Goal: Transaction & Acquisition: Purchase product/service

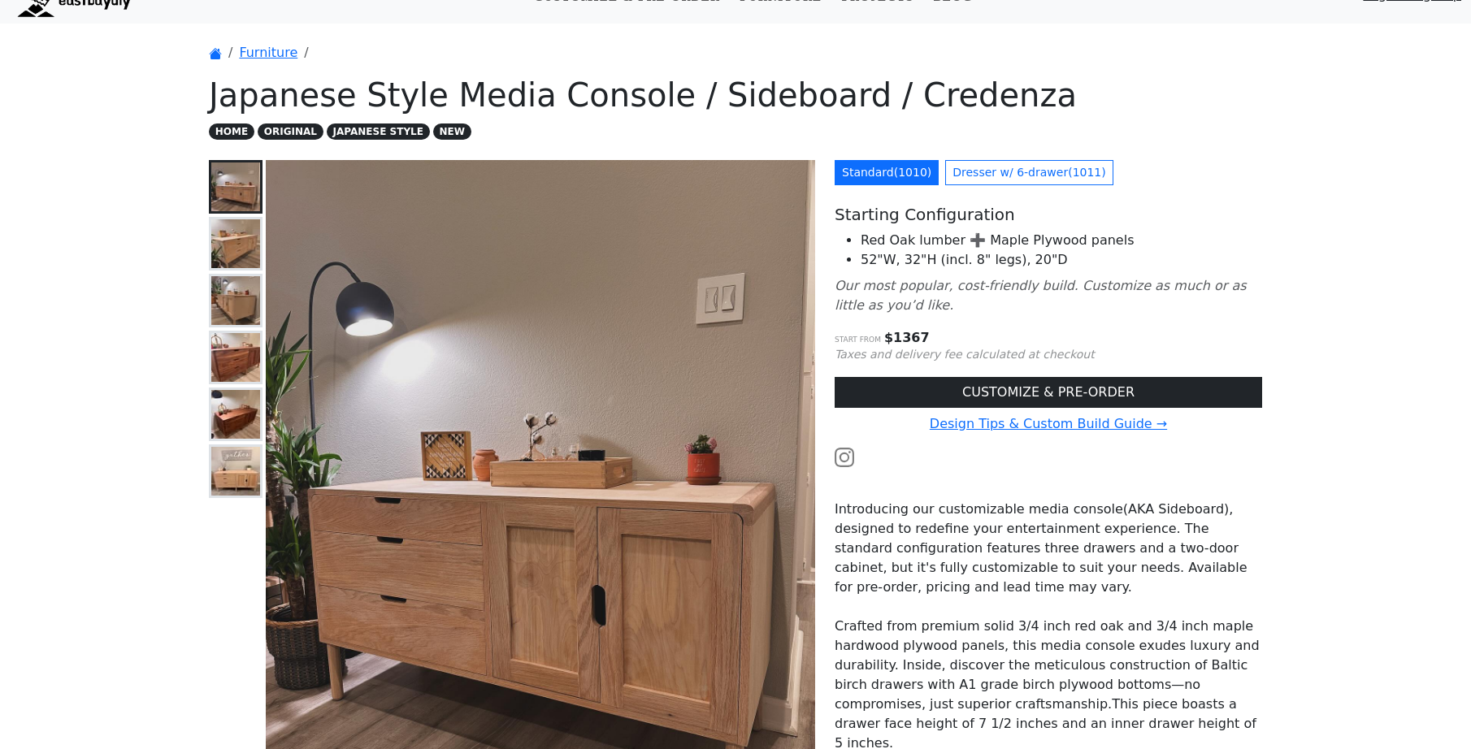
scroll to position [32, 0]
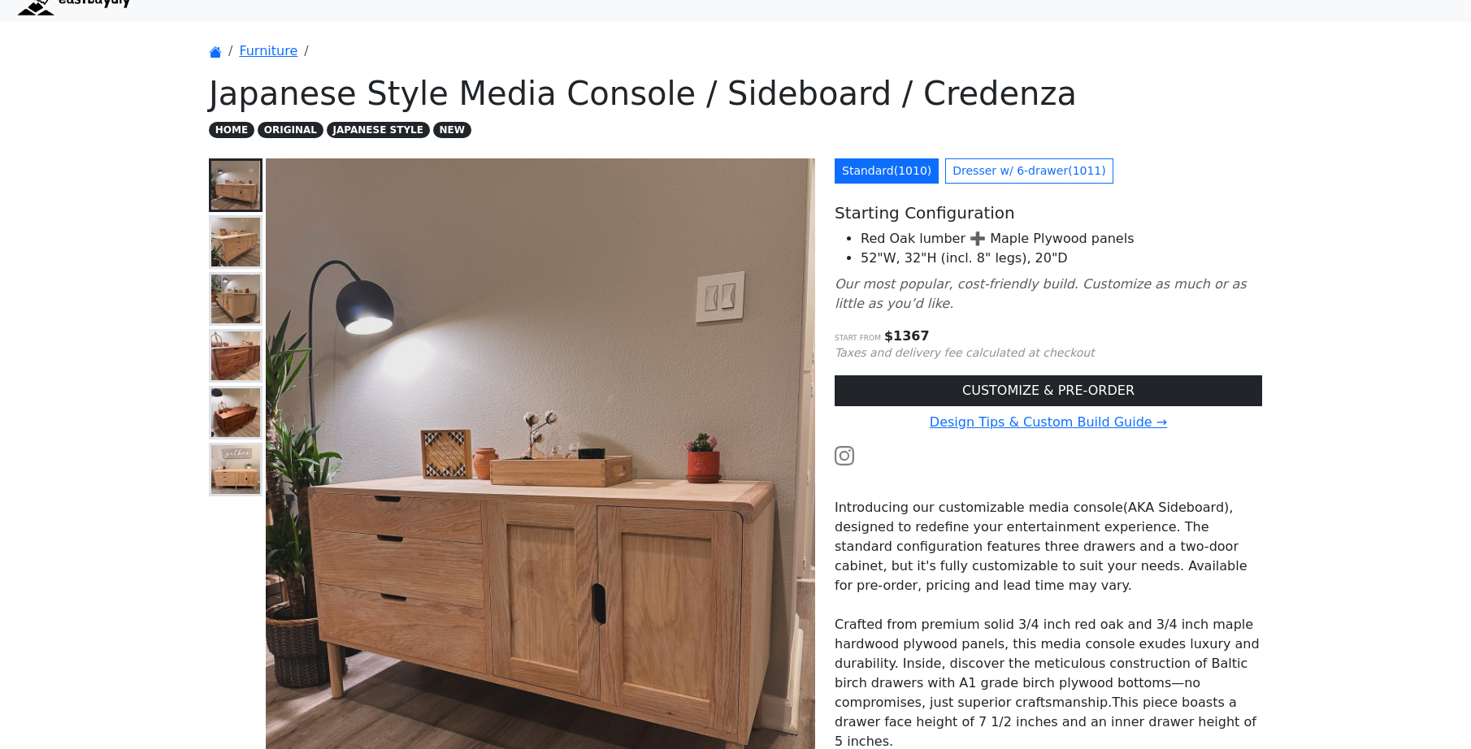
click at [1212, 229] on li "Red Oak lumber ➕ Maple Plywood panels" at bounding box center [1062, 239] width 402 height 20
click at [1202, 267] on li "52"W, 32"H (incl. 8" legs), 20"D" at bounding box center [1062, 259] width 402 height 20
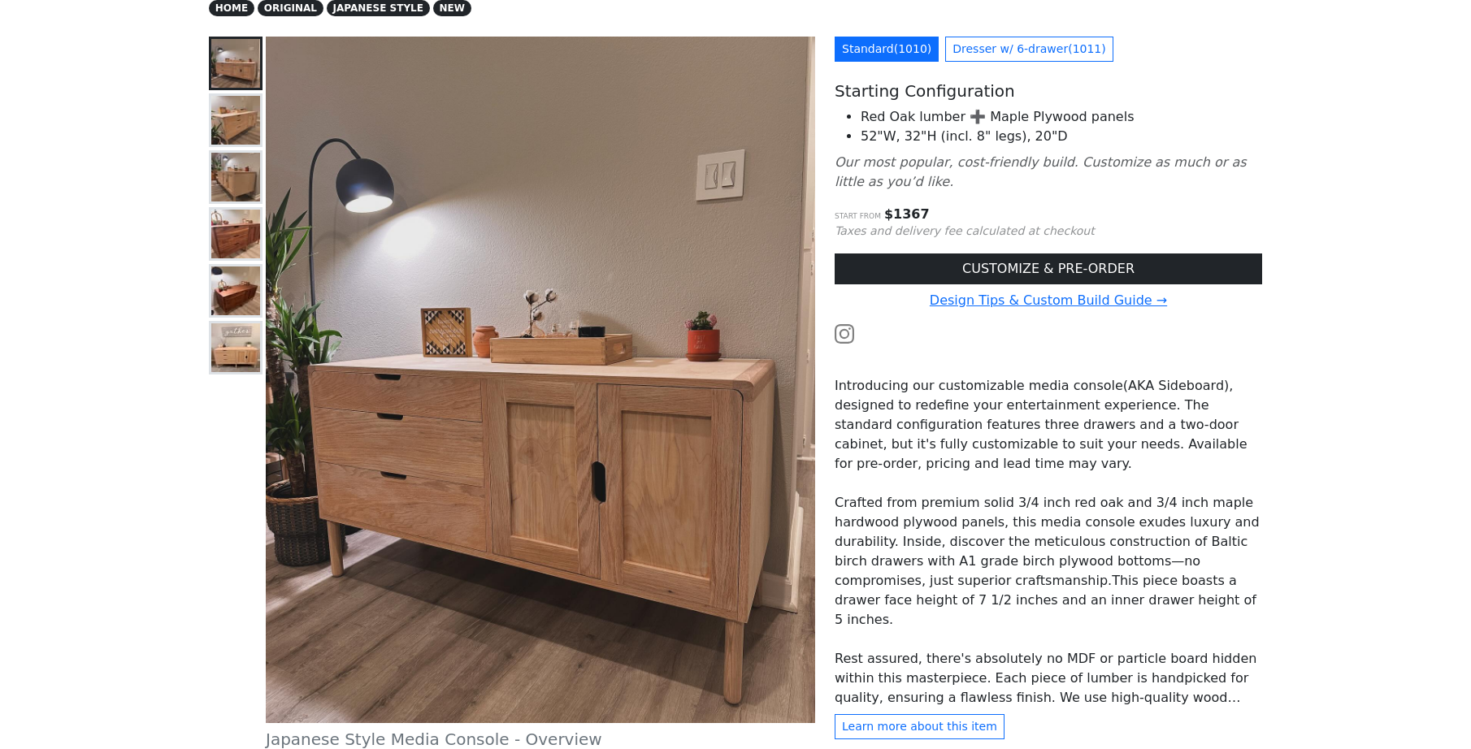
scroll to position [154, 0]
click at [1123, 215] on p "Start from $ 1367" at bounding box center [1049, 214] width 428 height 20
click at [1062, 161] on icon "Our most popular, cost-friendly build. Customize as much or as little as you’d …" at bounding box center [1041, 171] width 412 height 35
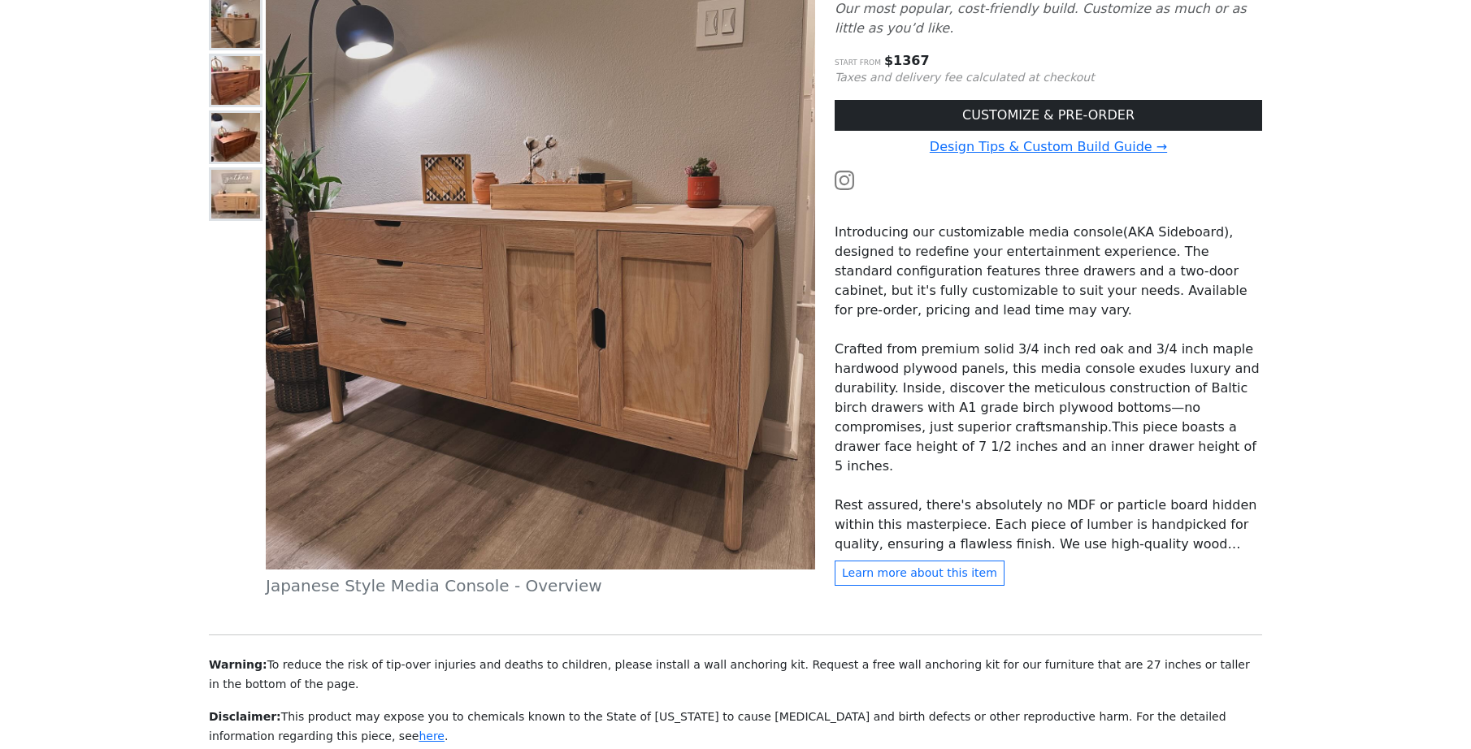
scroll to position [306, 0]
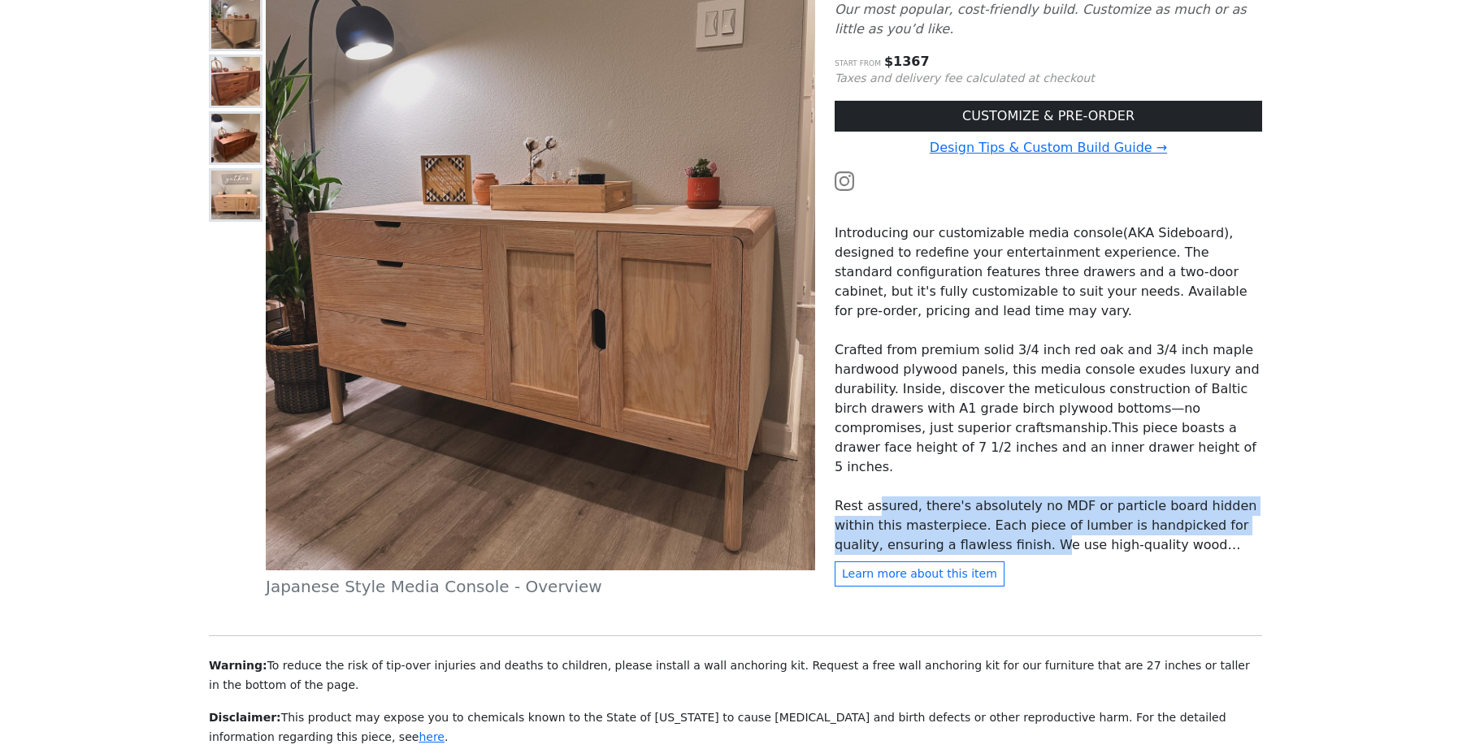
drag, startPoint x: 875, startPoint y: 475, endPoint x: 941, endPoint y: 499, distance: 70.2
click at [941, 499] on p "Rest assured, there's absolutely no MDF or particle board hidden within this ma…" at bounding box center [1049, 526] width 428 height 59
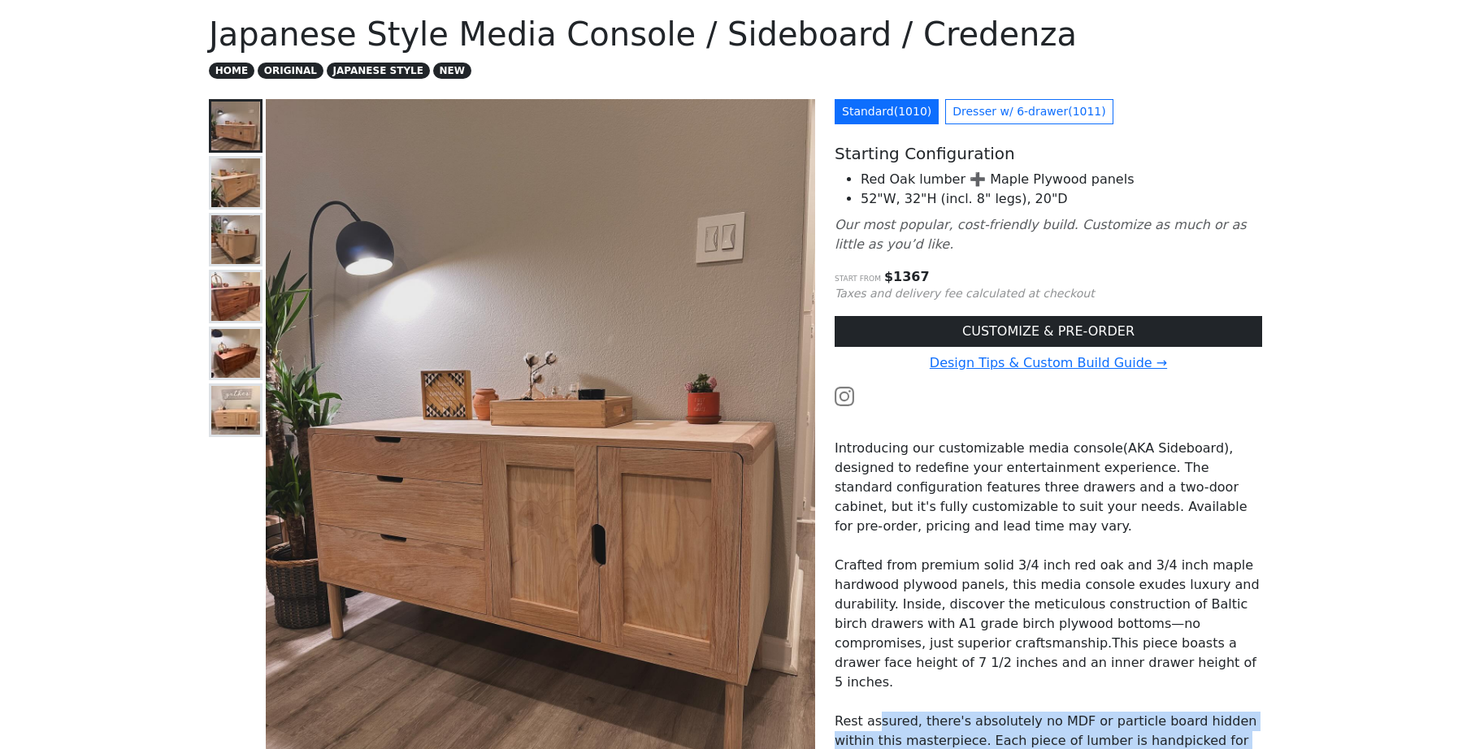
scroll to position [90, 0]
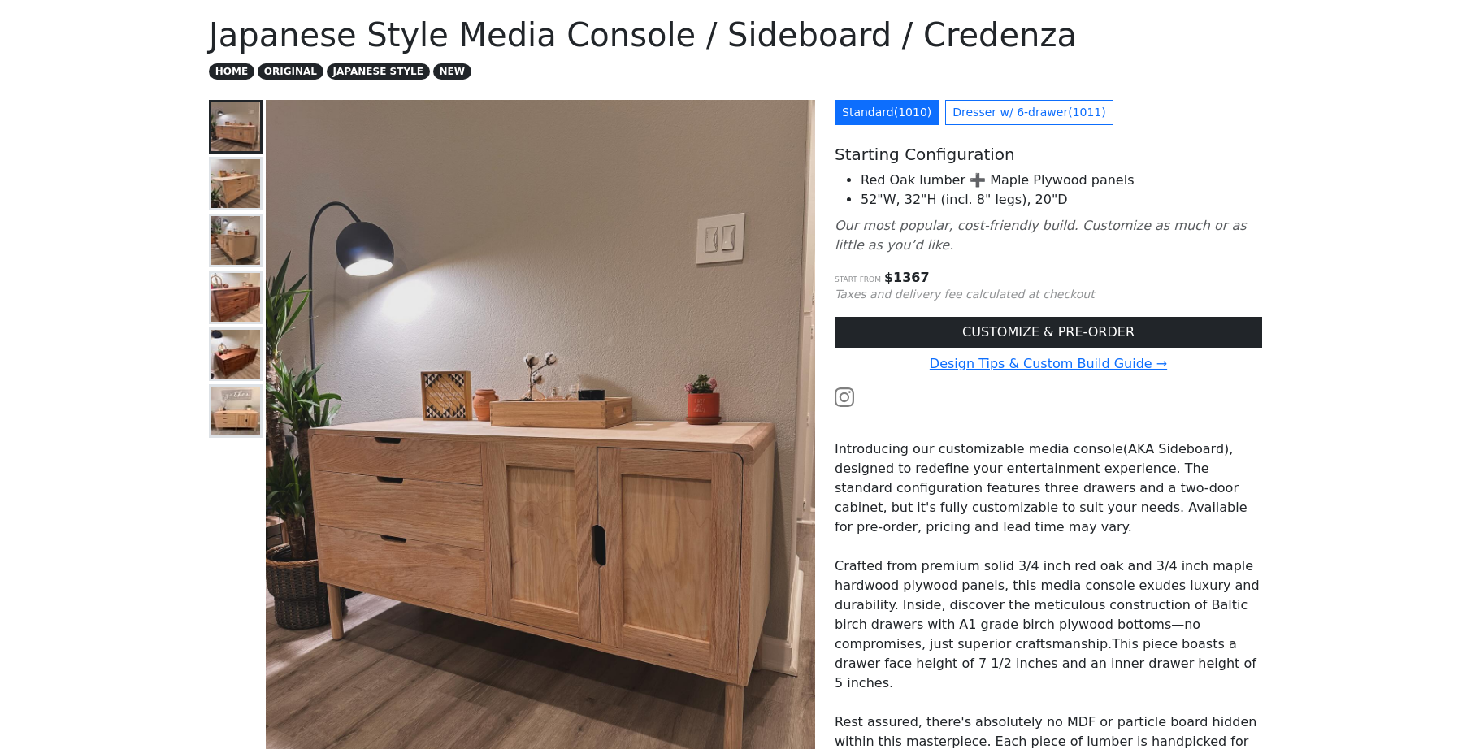
click at [936, 250] on p "Our most popular, cost-friendly build. Customize as much or as little as you’d …" at bounding box center [1049, 235] width 428 height 39
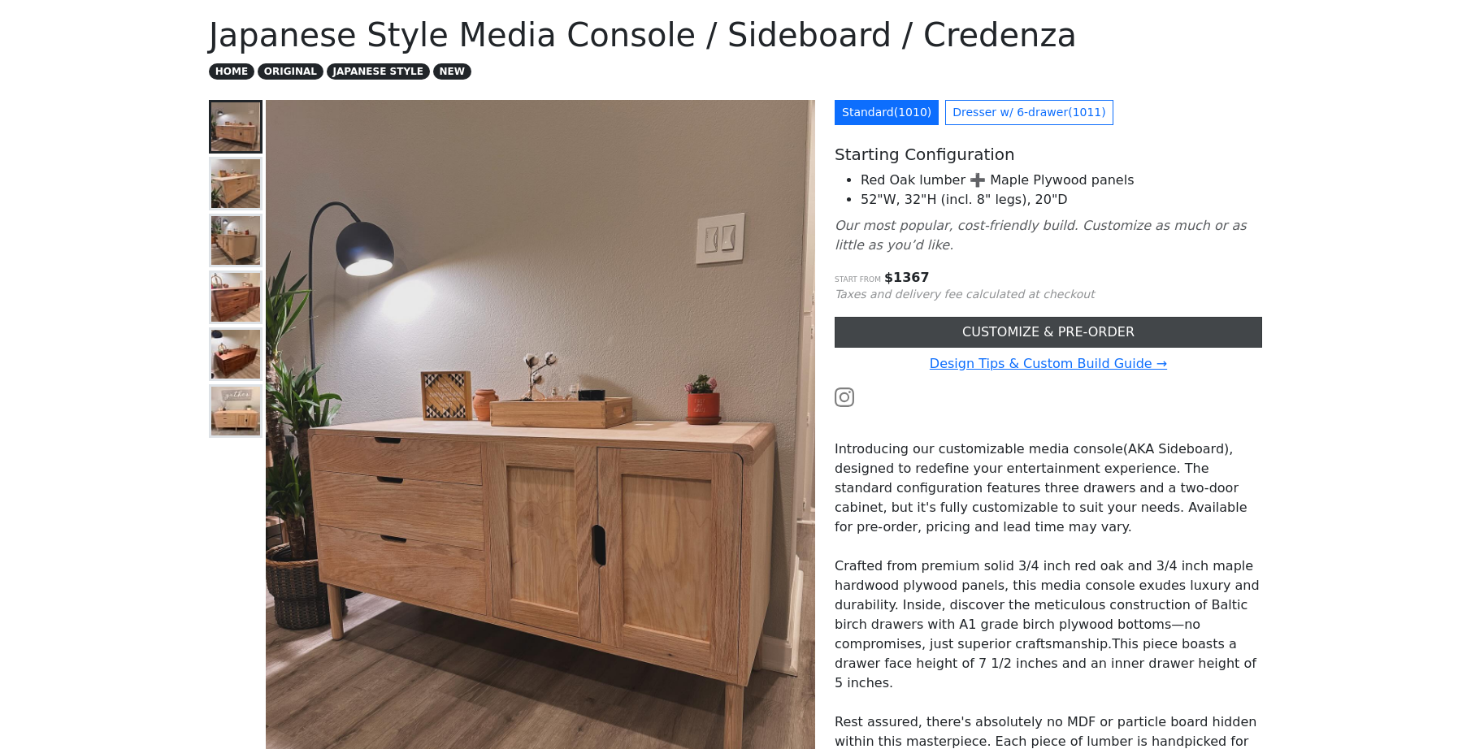
click at [1049, 330] on link "CUSTOMIZE & PRE-ORDER" at bounding box center [1049, 332] width 428 height 31
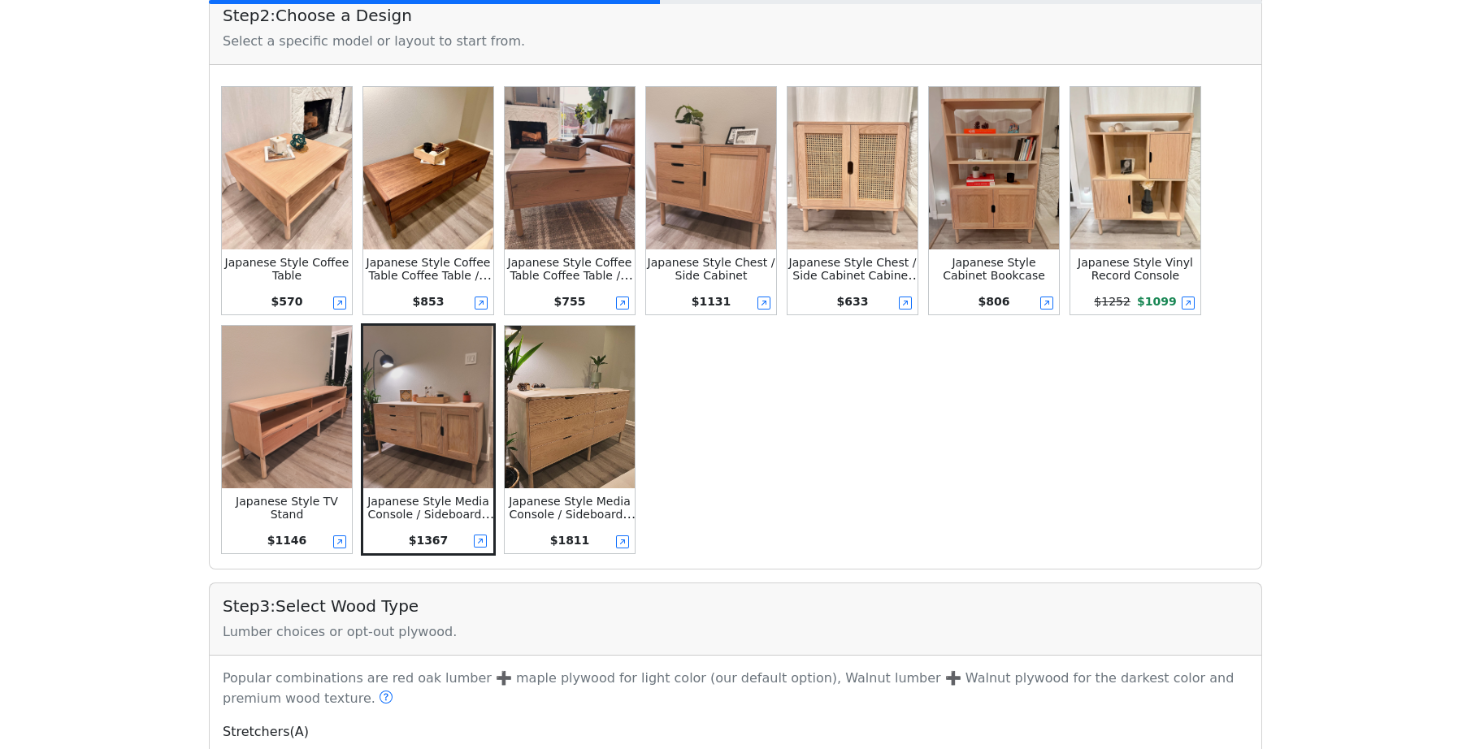
scroll to position [382, 0]
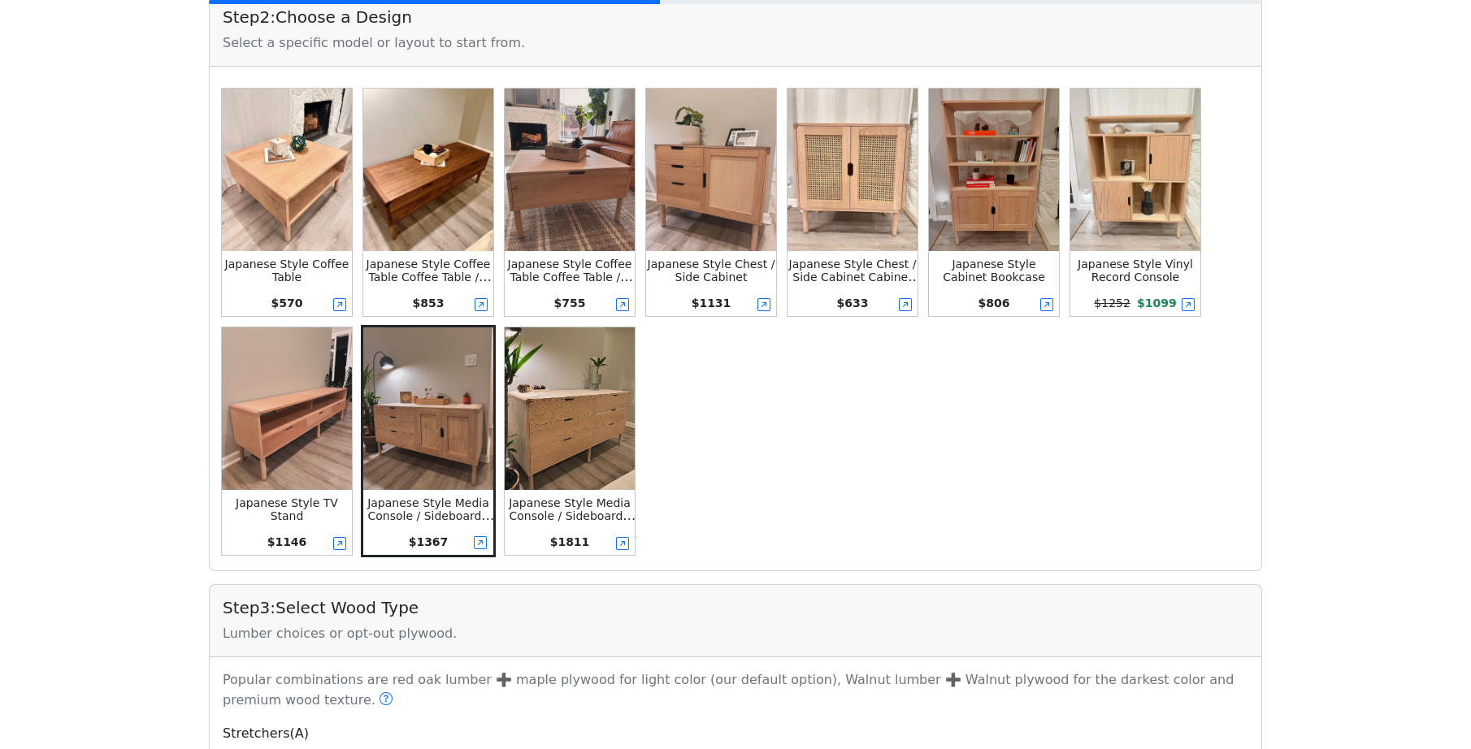
click at [454, 453] on img at bounding box center [428, 409] width 130 height 163
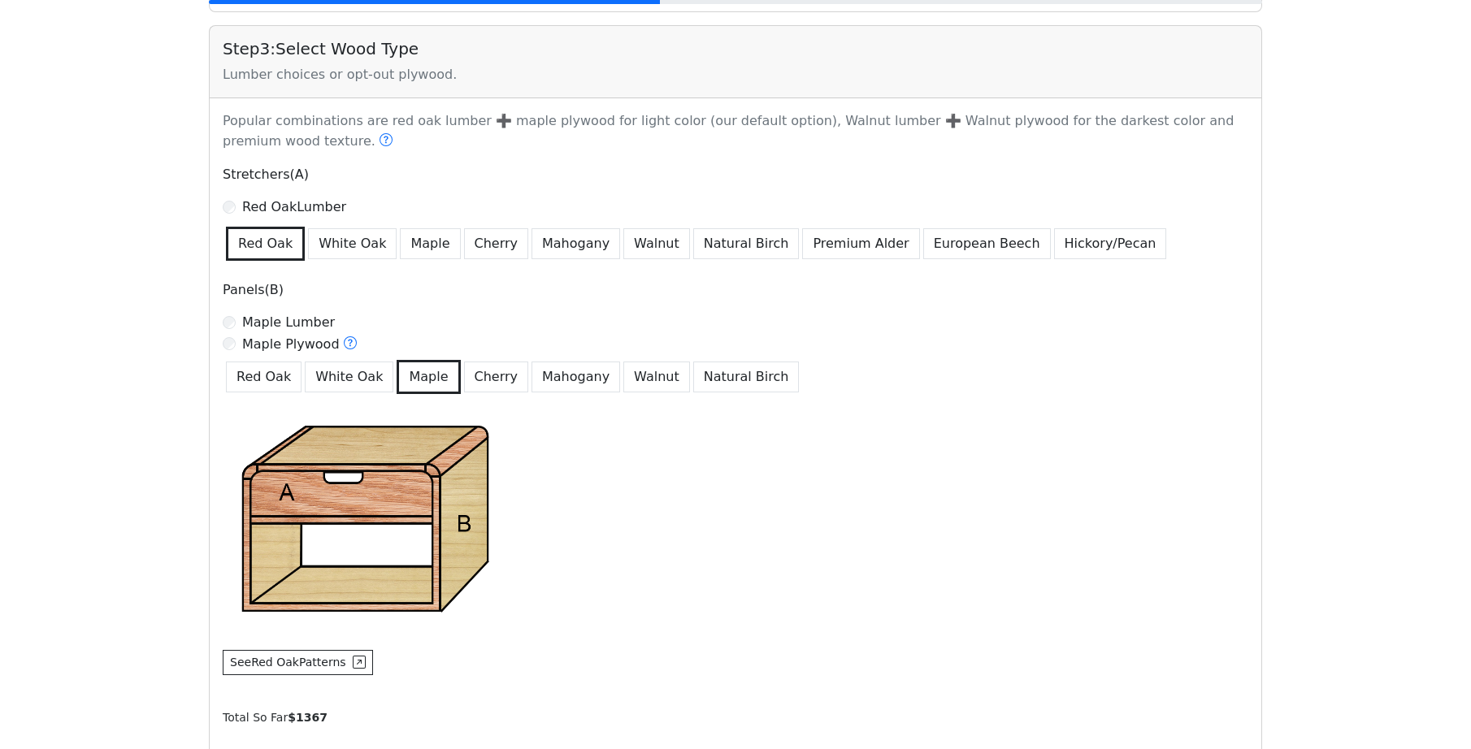
scroll to position [942, 0]
click at [343, 249] on button "White Oak" at bounding box center [352, 243] width 89 height 31
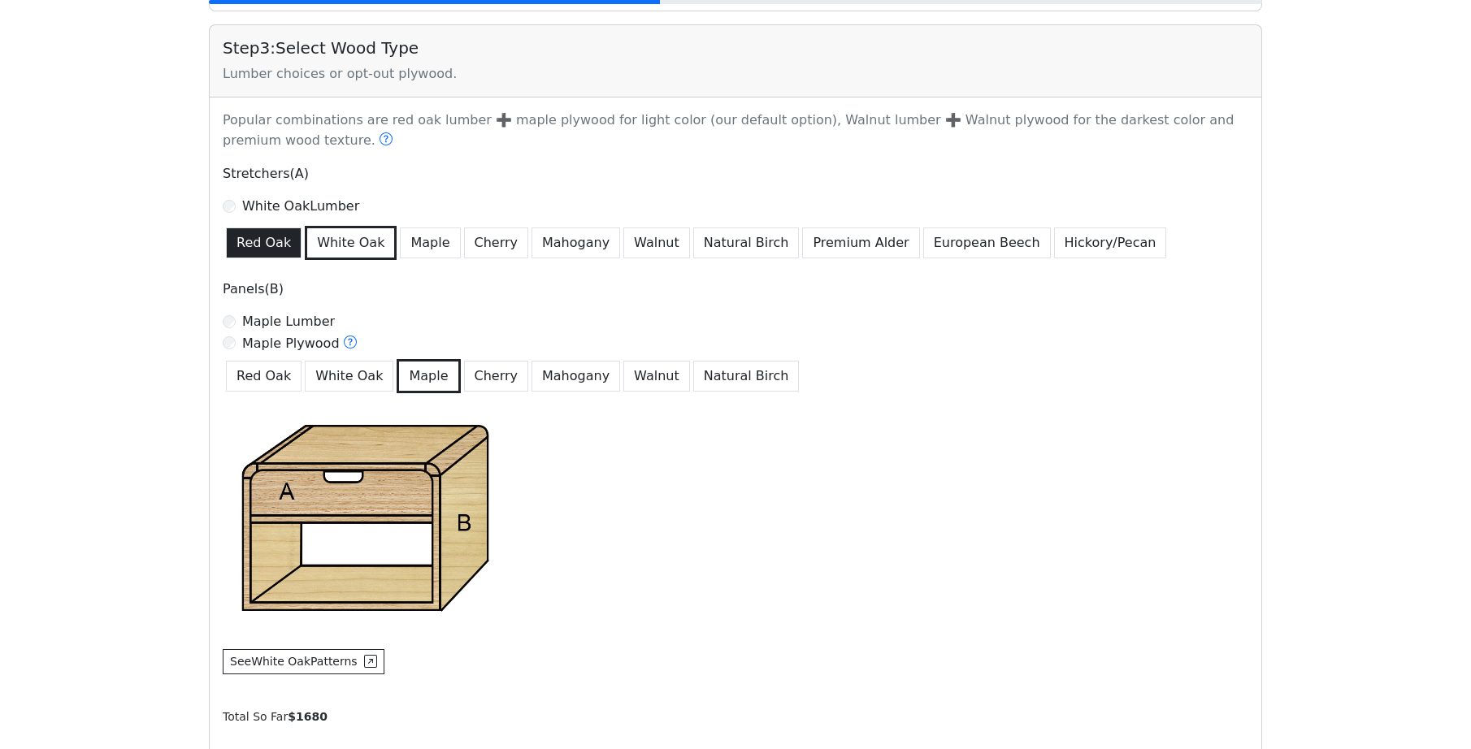
click at [270, 240] on button "Red Oak" at bounding box center [264, 243] width 76 height 31
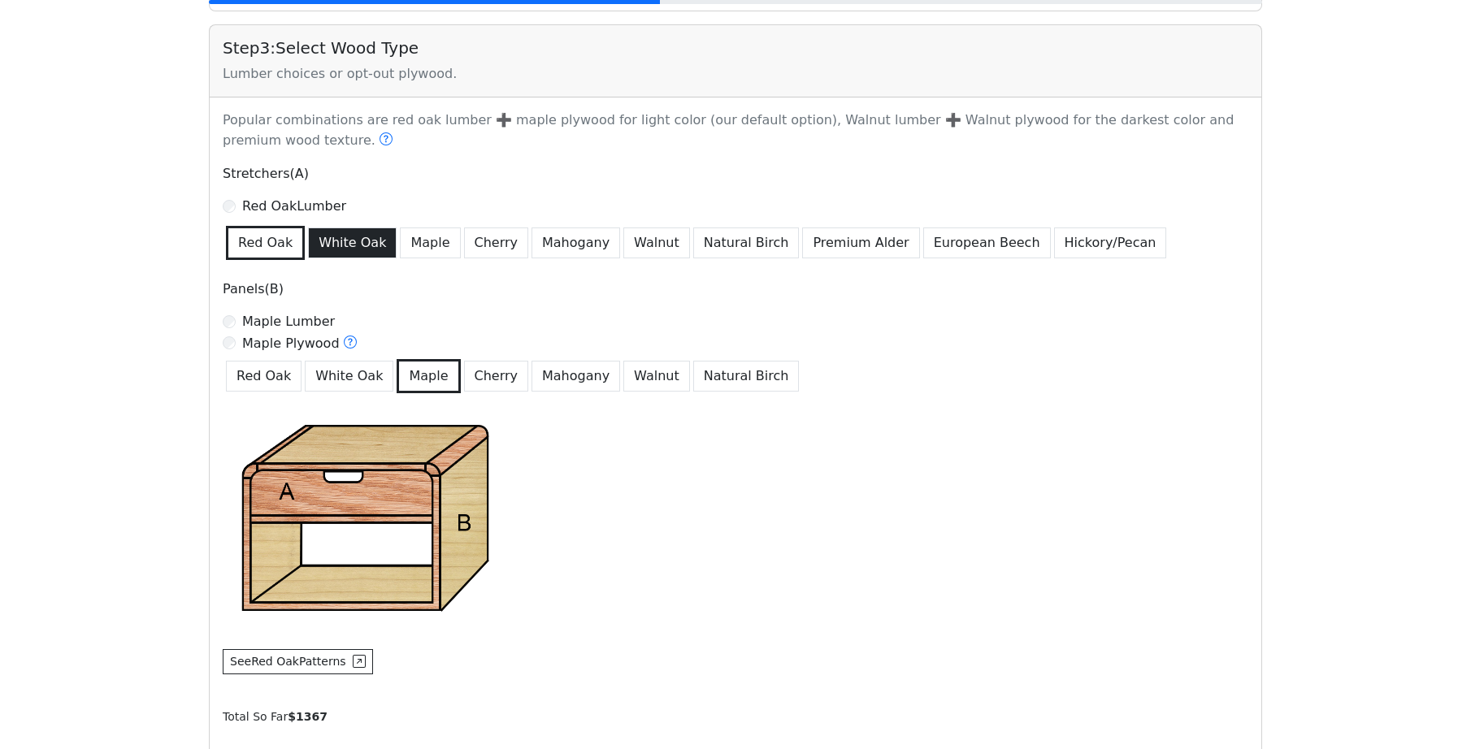
click at [308, 240] on button "White Oak" at bounding box center [352, 243] width 89 height 31
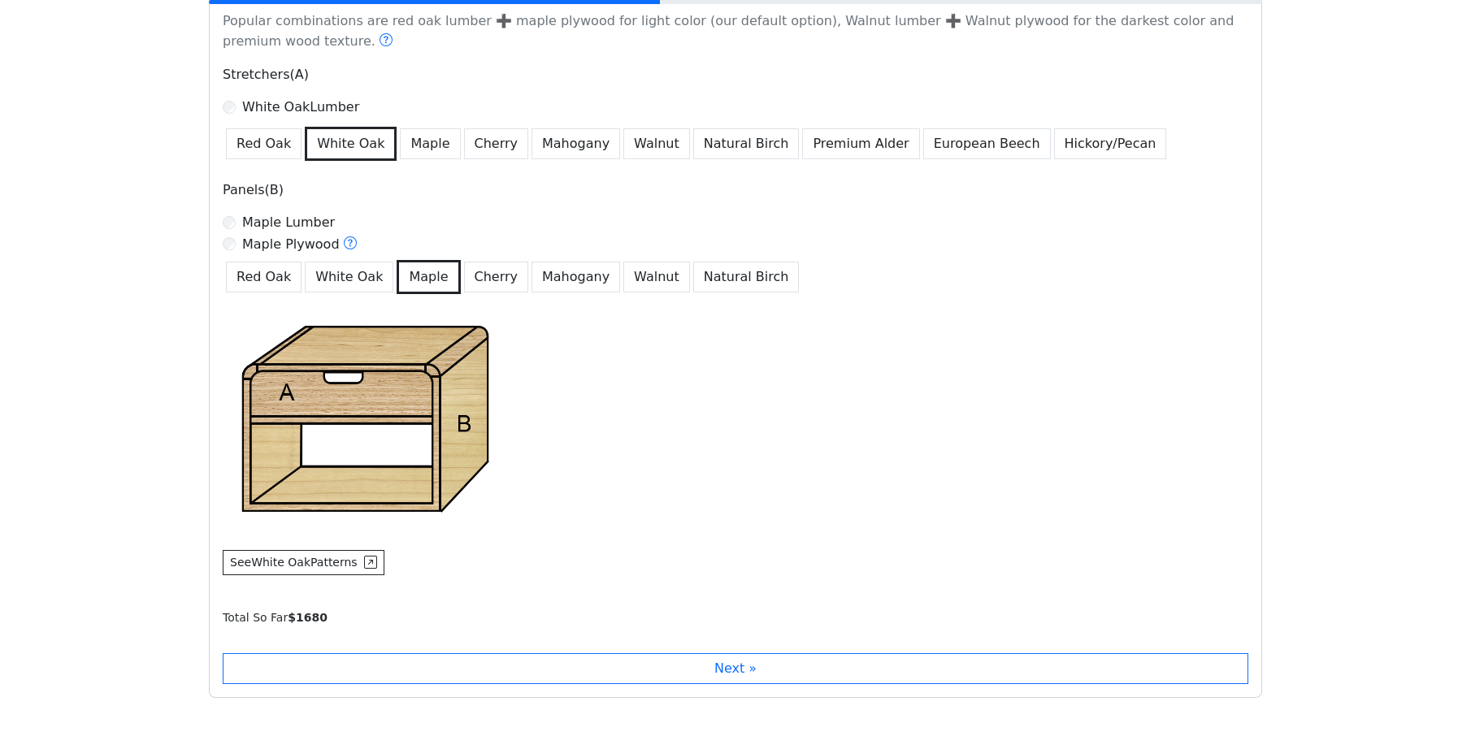
scroll to position [1042, 0]
click at [349, 280] on button "White Oak" at bounding box center [349, 276] width 89 height 31
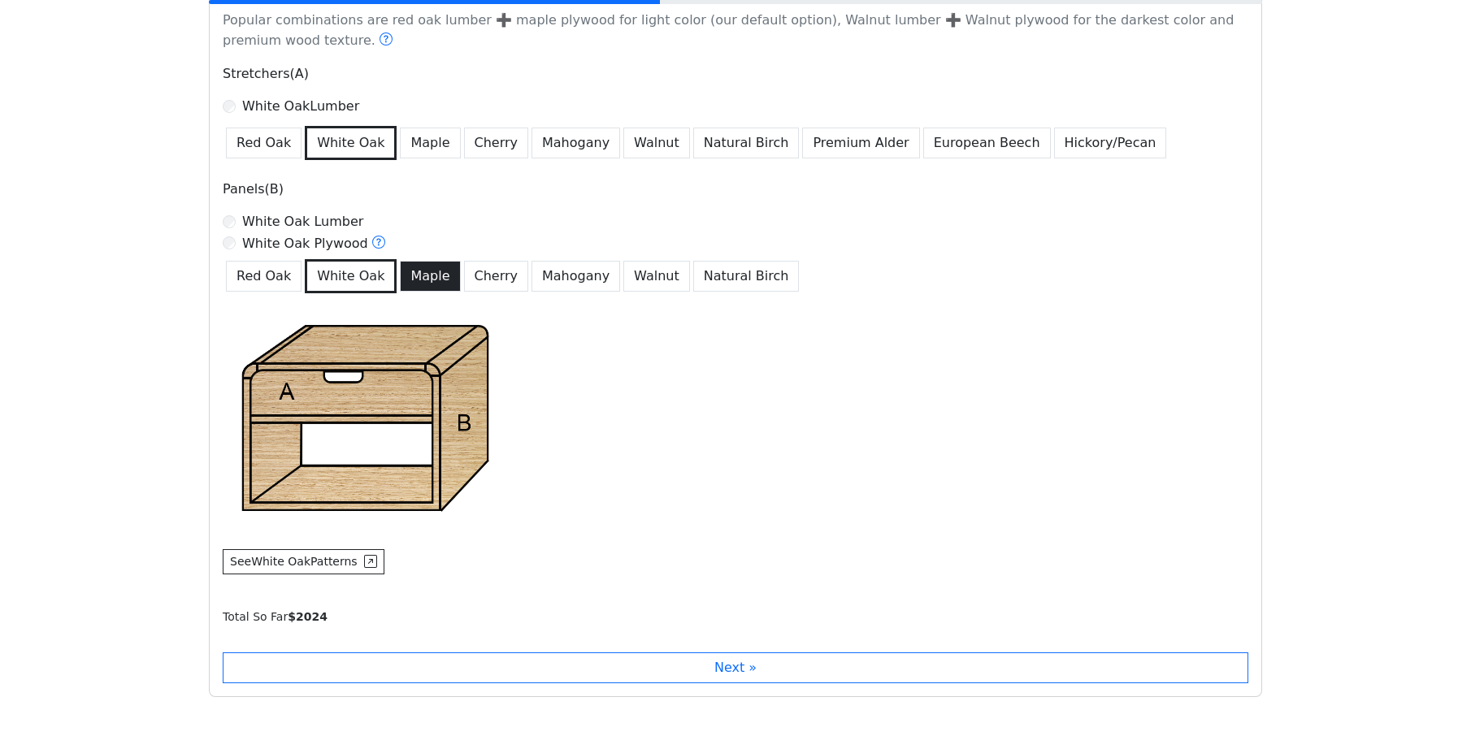
click at [402, 286] on button "Maple" at bounding box center [430, 276] width 60 height 31
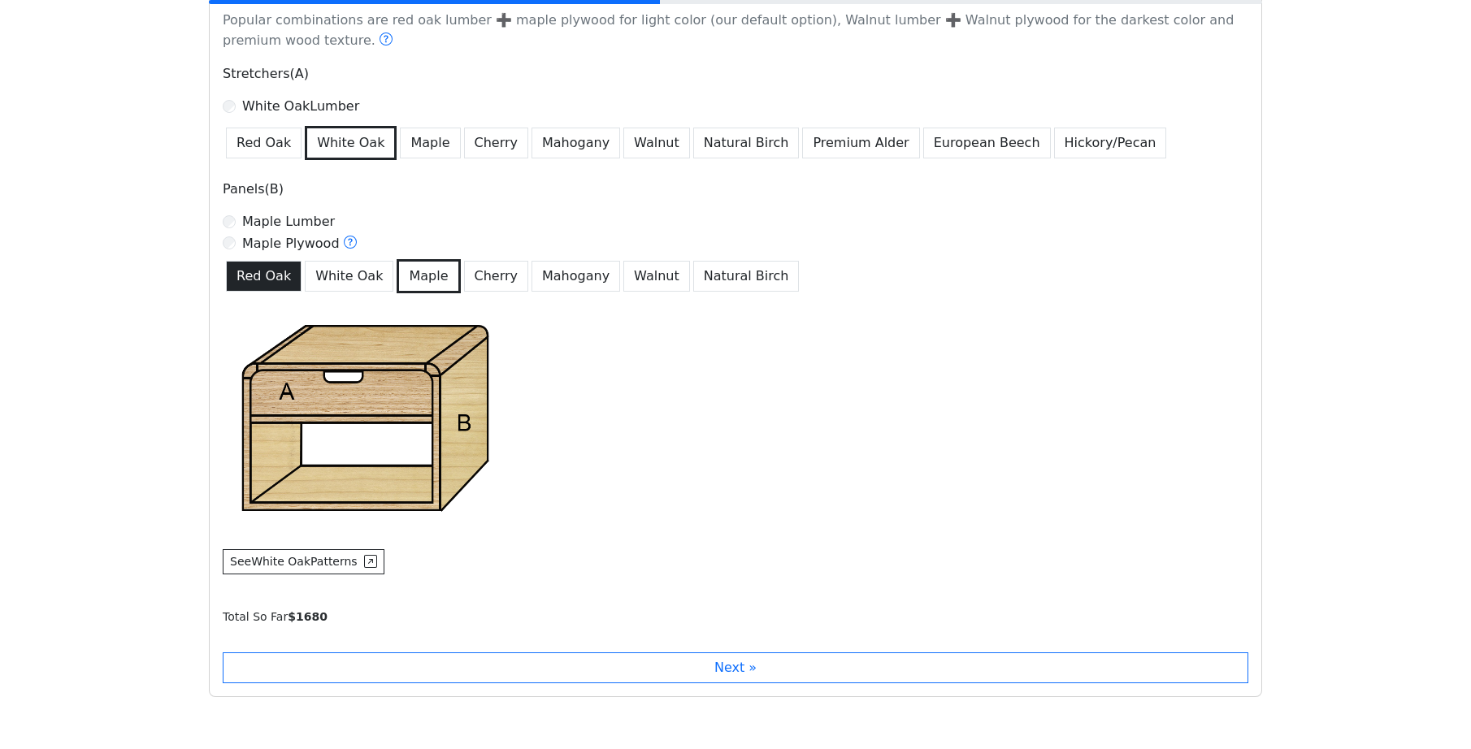
click at [267, 287] on button "Red Oak" at bounding box center [264, 276] width 76 height 31
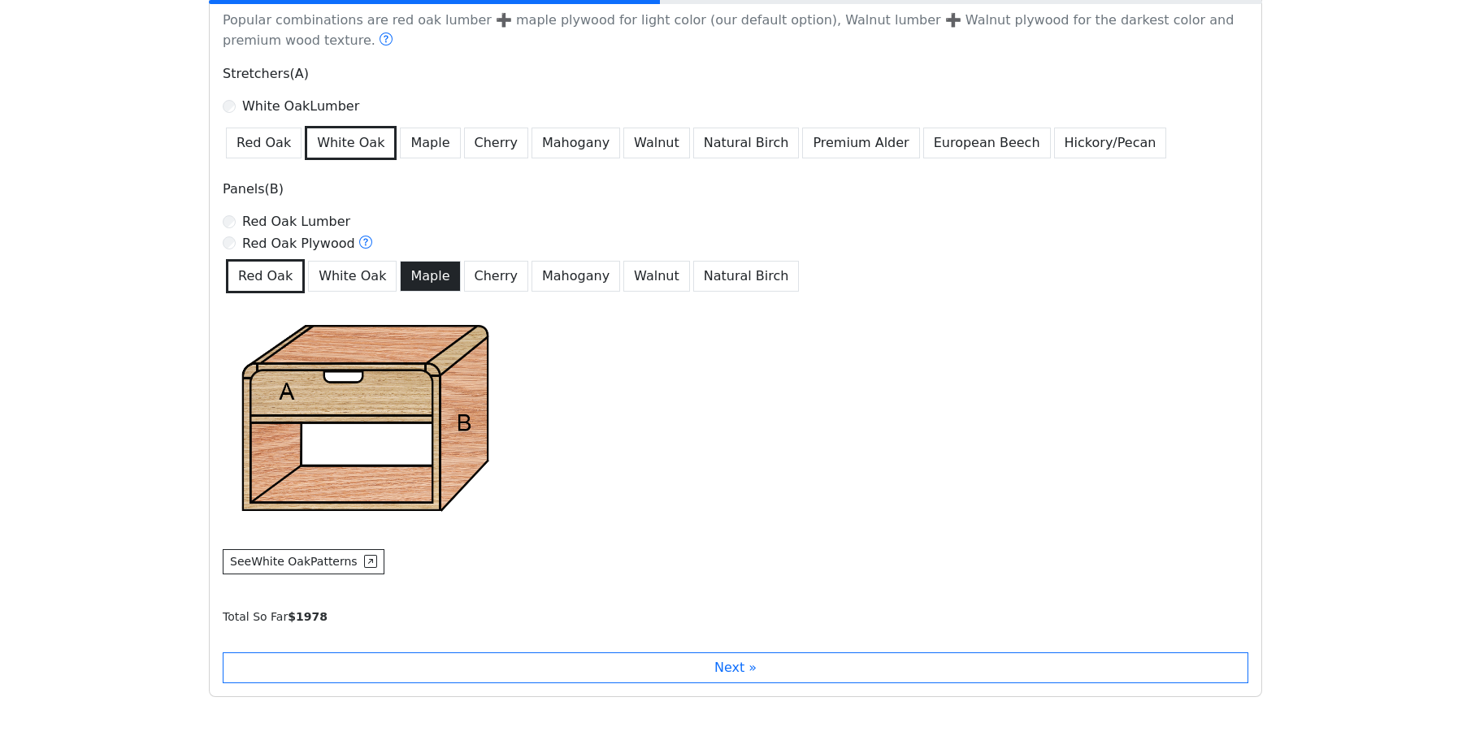
click at [413, 289] on button "Maple" at bounding box center [430, 276] width 60 height 31
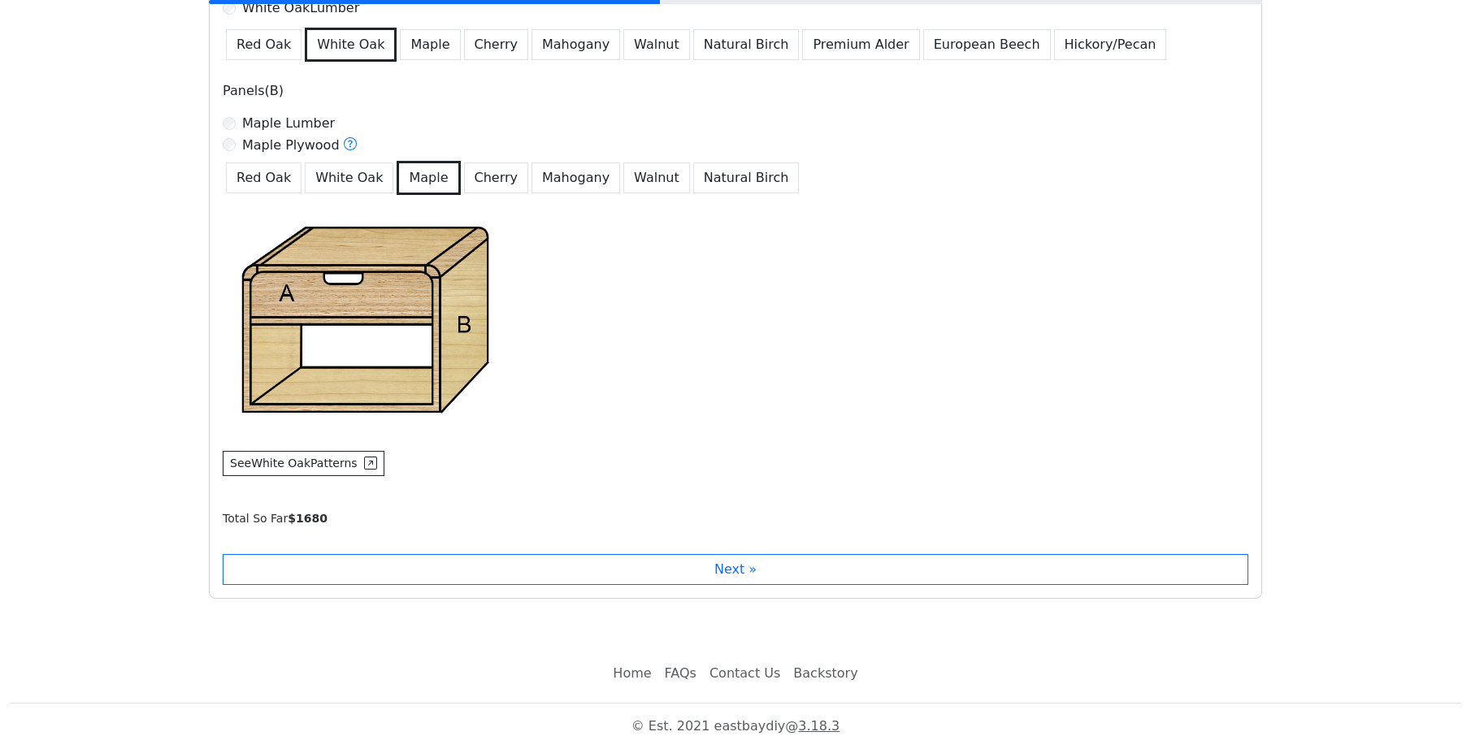
scroll to position [1142, 0]
click at [682, 588] on div "Step 3 : Select Wood Type Lumber choices or opt-out plywood. Popular combinatio…" at bounding box center [736, 212] width 1054 height 773
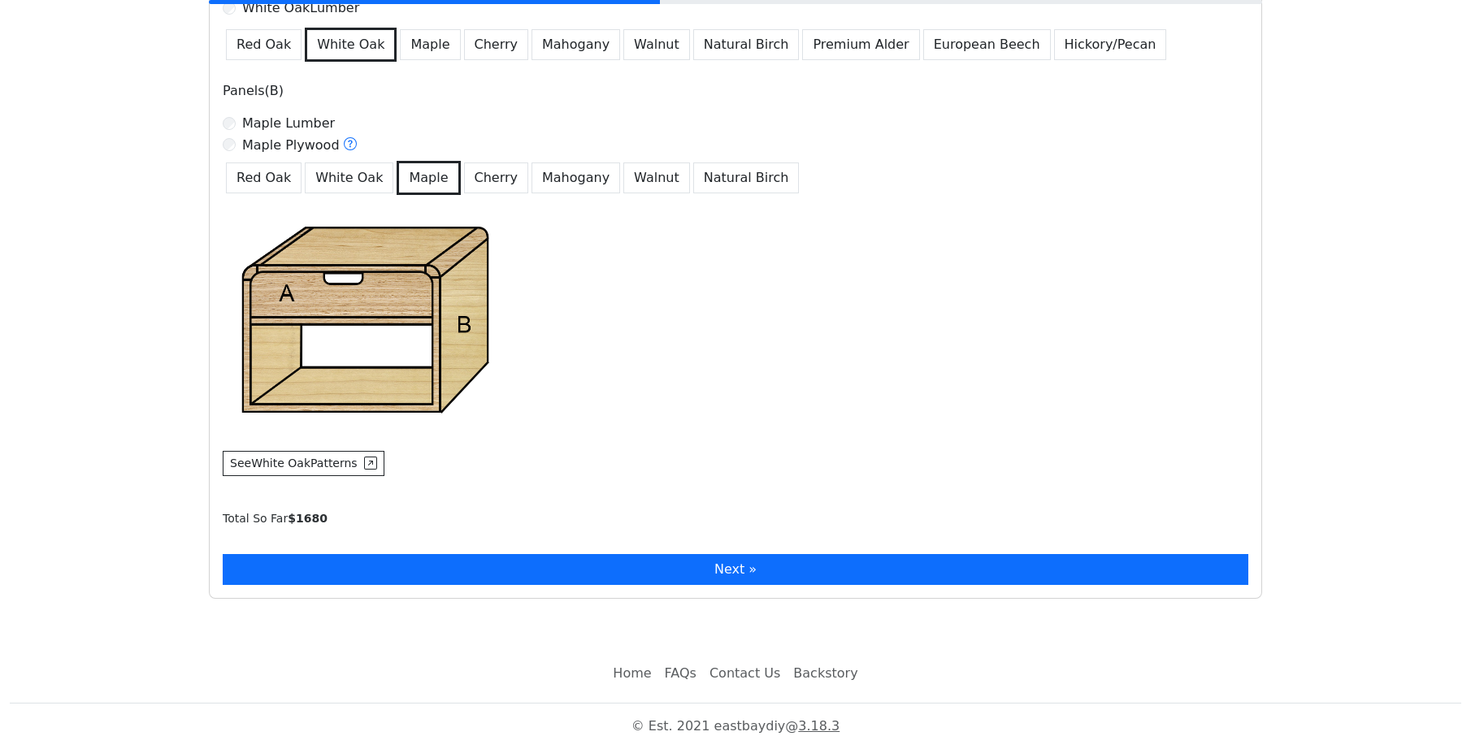
click at [682, 568] on button "Next »" at bounding box center [736, 569] width 1026 height 31
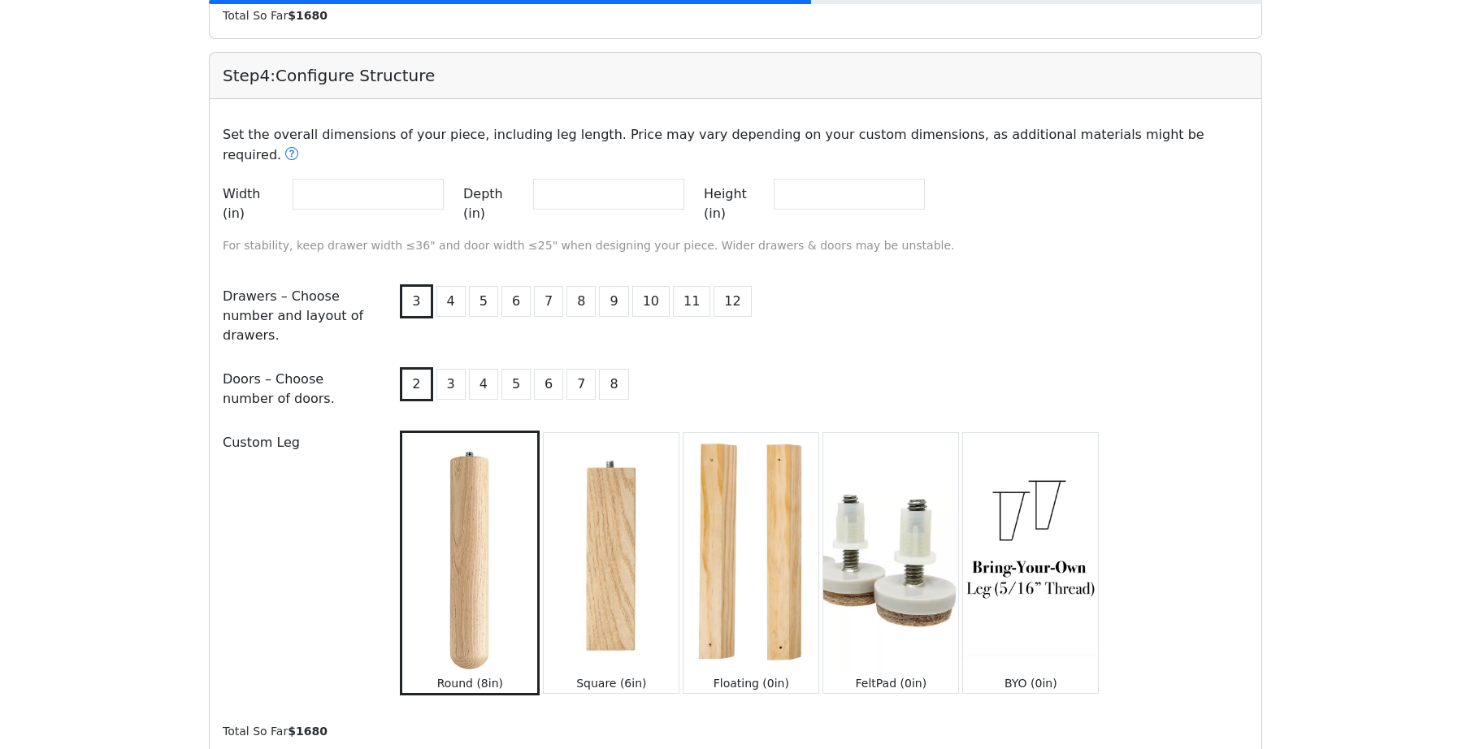
scroll to position [1644, 0]
click at [1056, 558] on img at bounding box center [1030, 552] width 135 height 240
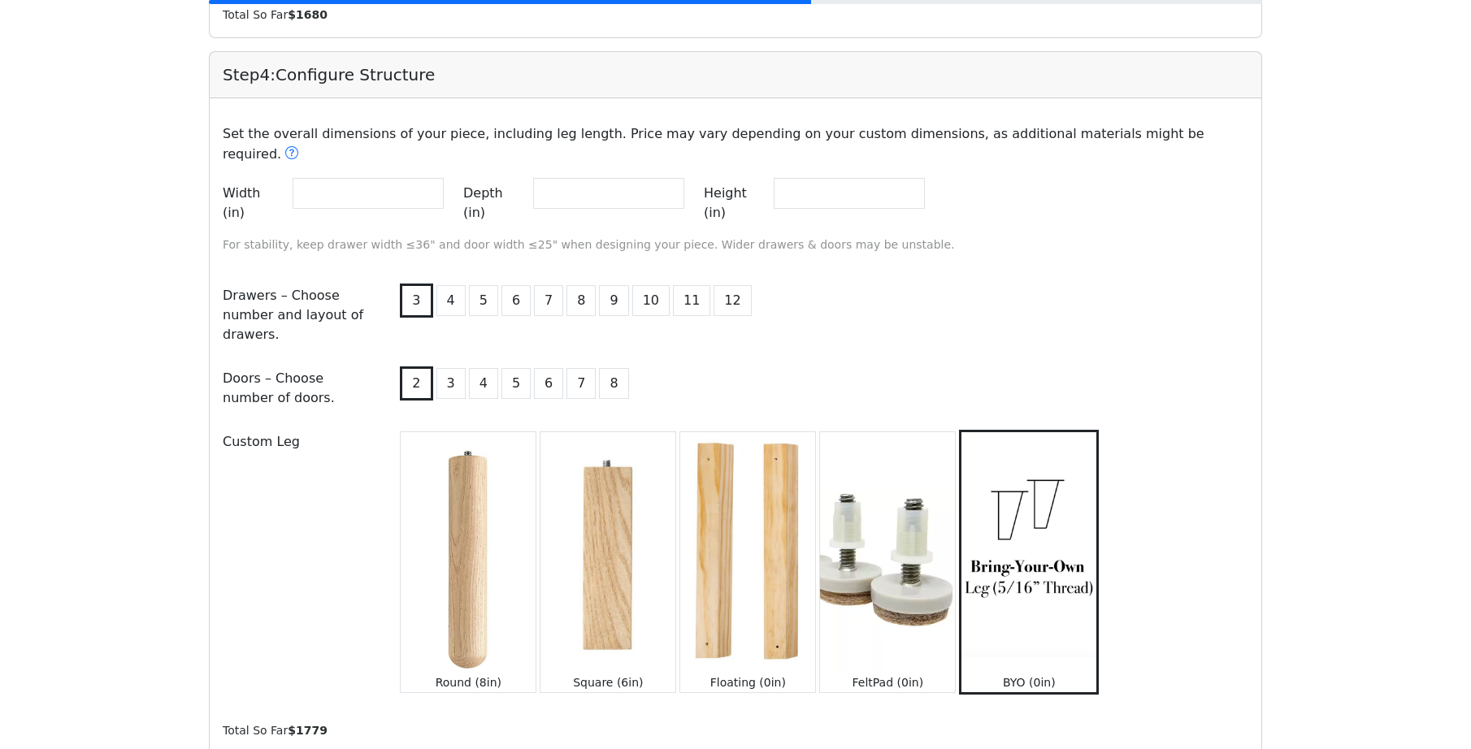
click at [461, 553] on img at bounding box center [468, 552] width 135 height 240
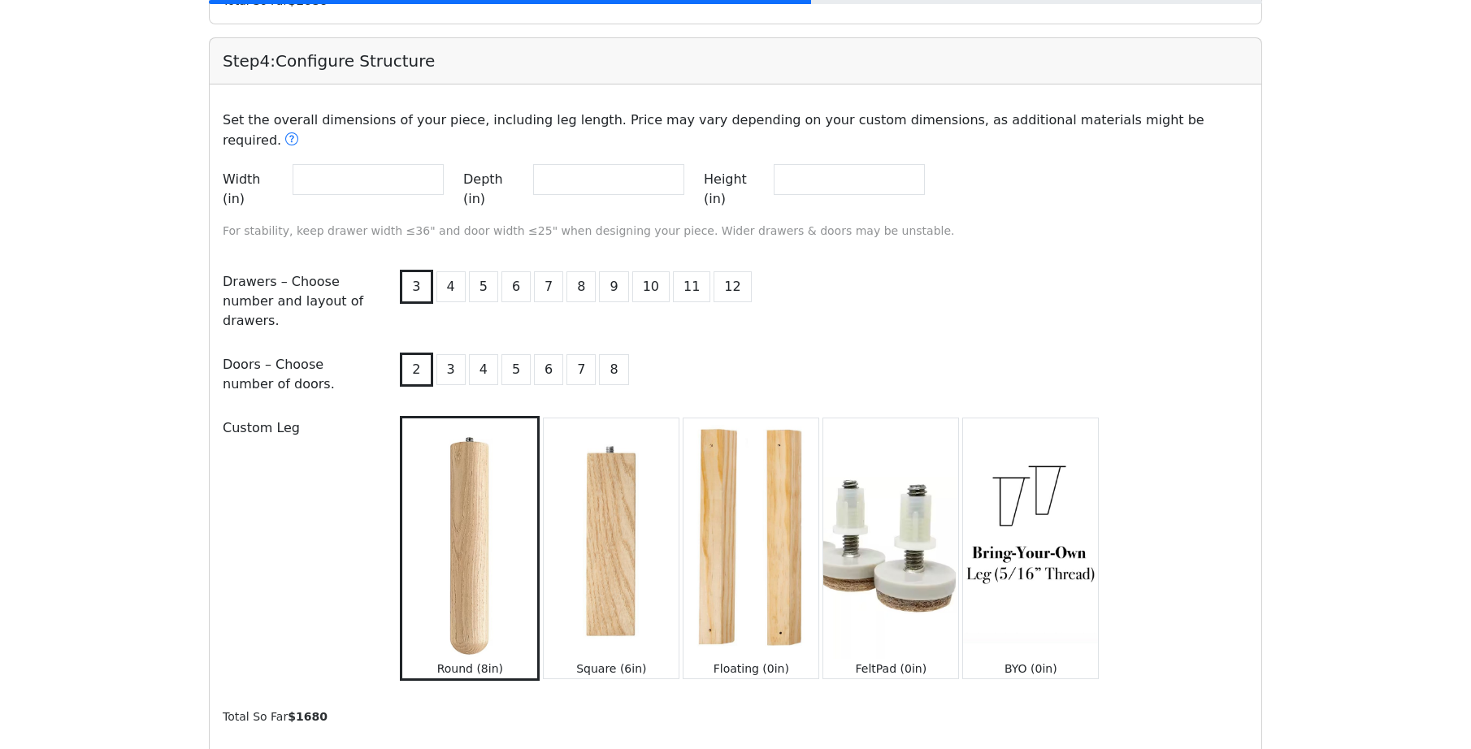
scroll to position [1659, 0]
click at [367, 167] on input "**" at bounding box center [368, 178] width 151 height 31
type input "*"
type input "**"
click at [948, 290] on div "Set the overall dimensions of your piece, including leg length. Price may vary …" at bounding box center [736, 388] width 1026 height 583
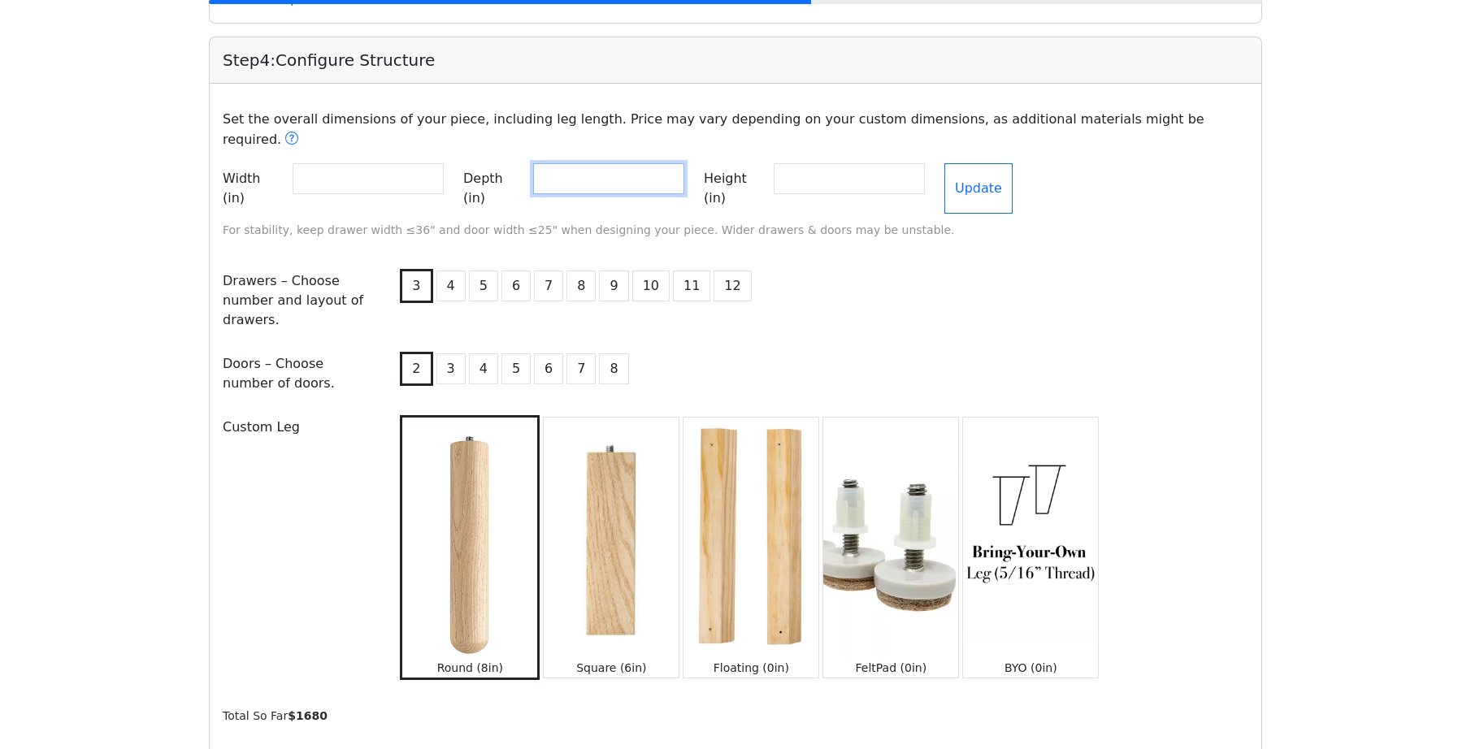
click at [592, 167] on input "**" at bounding box center [608, 178] width 151 height 31
click at [909, 266] on div "3 4 5 6 7 8 9 10 11 12" at bounding box center [822, 301] width 871 height 70
click at [875, 170] on input "**" at bounding box center [849, 178] width 151 height 31
click at [993, 349] on div "2 3 4 5 6 7 8" at bounding box center [822, 374] width 871 height 50
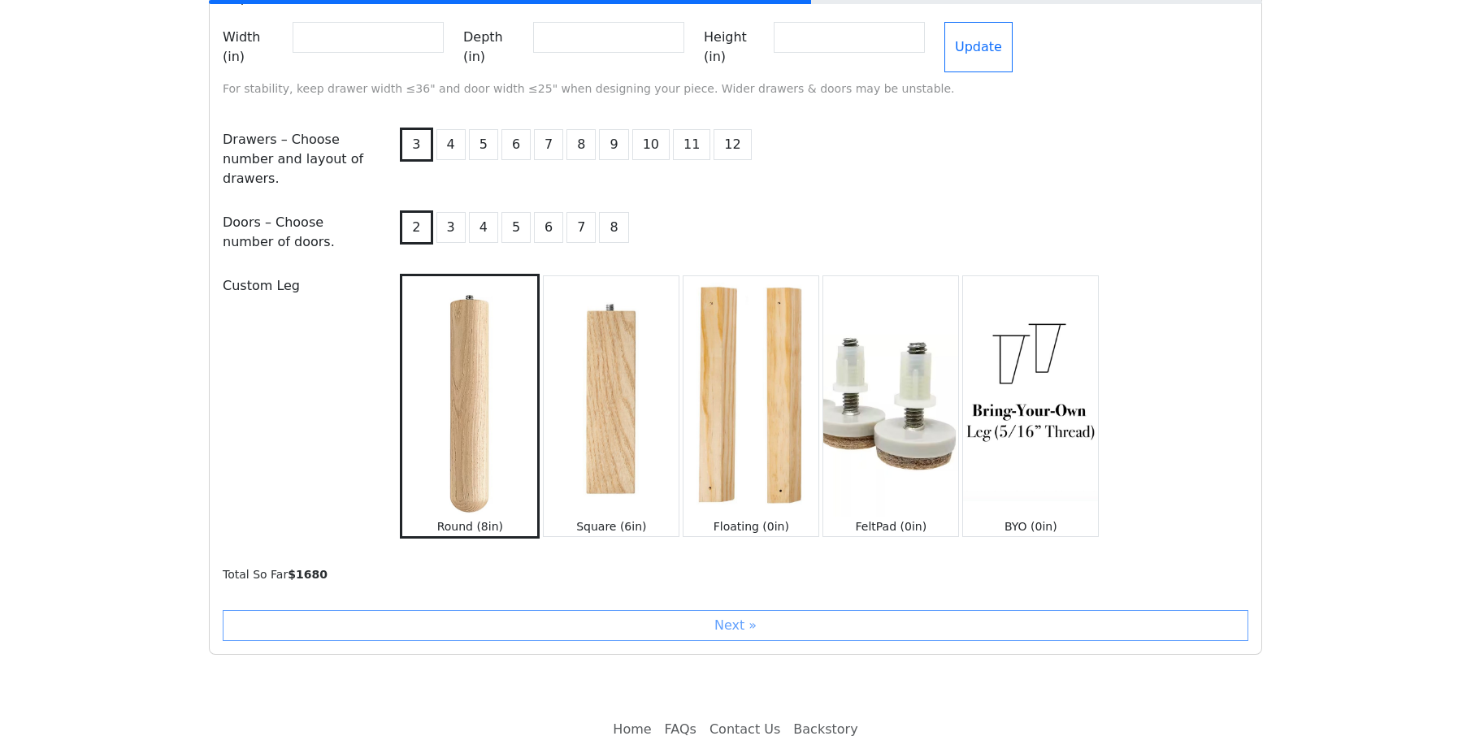
drag, startPoint x: 641, startPoint y: 574, endPoint x: 627, endPoint y: 566, distance: 16.0
click at [627, 610] on div "Next »" at bounding box center [736, 625] width 1026 height 31
click at [630, 610] on div "Next »" at bounding box center [736, 625] width 1026 height 31
click at [747, 610] on div "Next »" at bounding box center [736, 625] width 1026 height 31
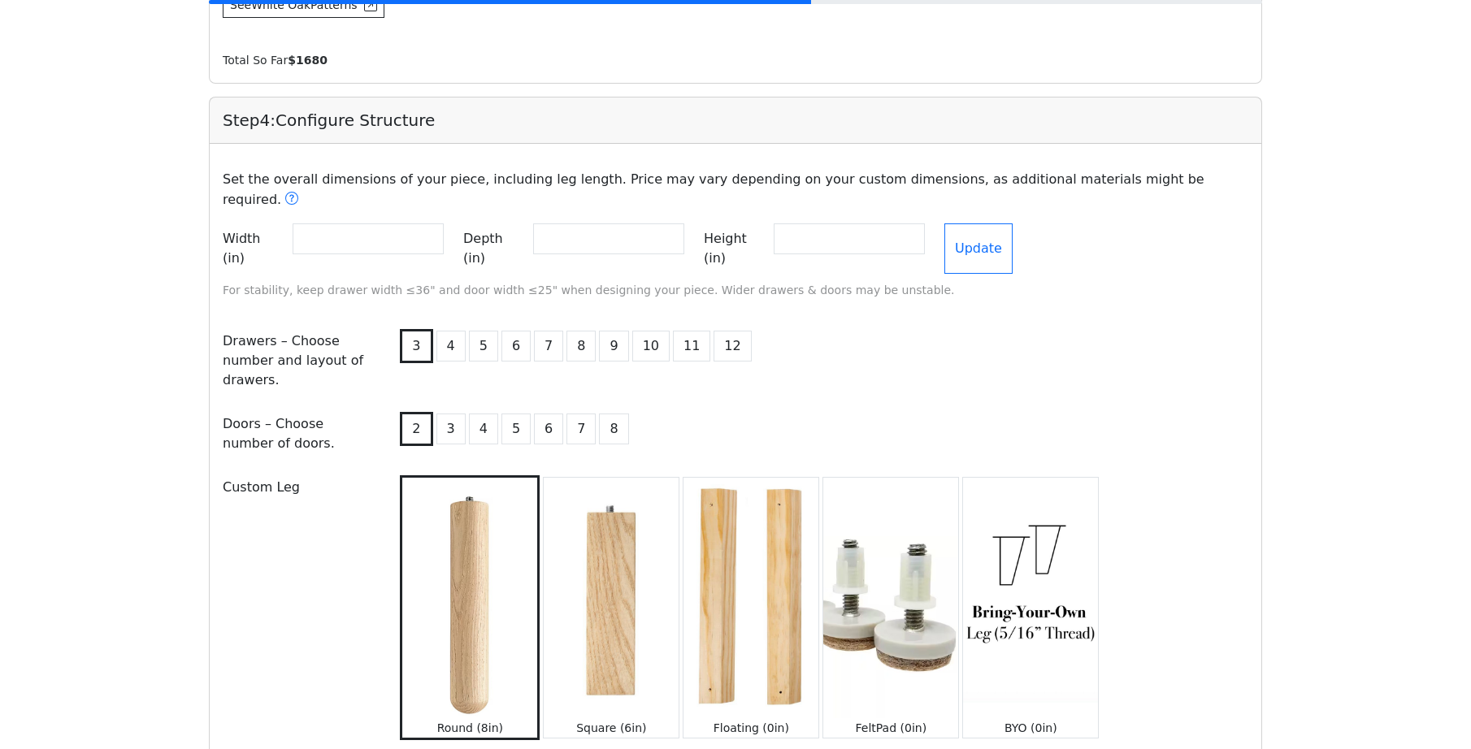
scroll to position [1525, 0]
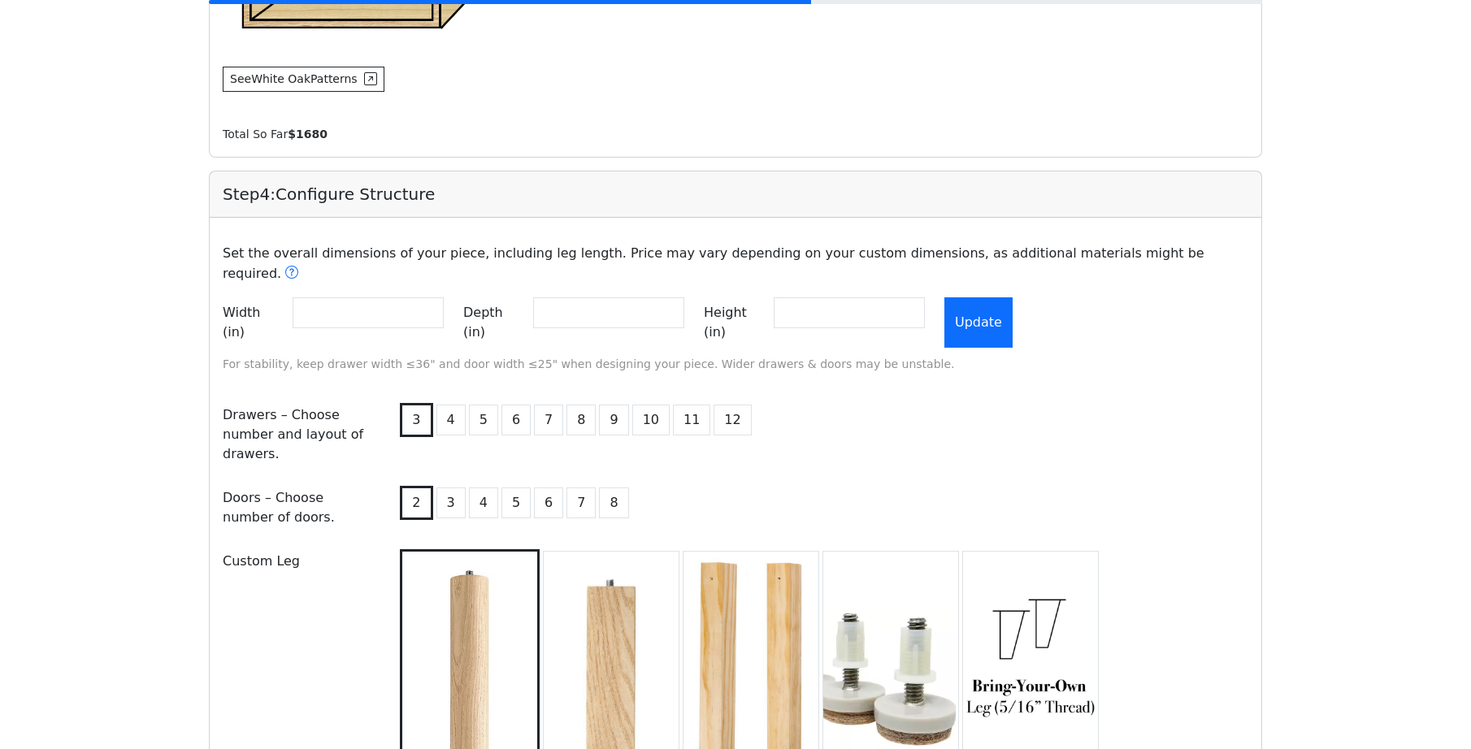
click at [1013, 298] on button "Update" at bounding box center [979, 323] width 68 height 50
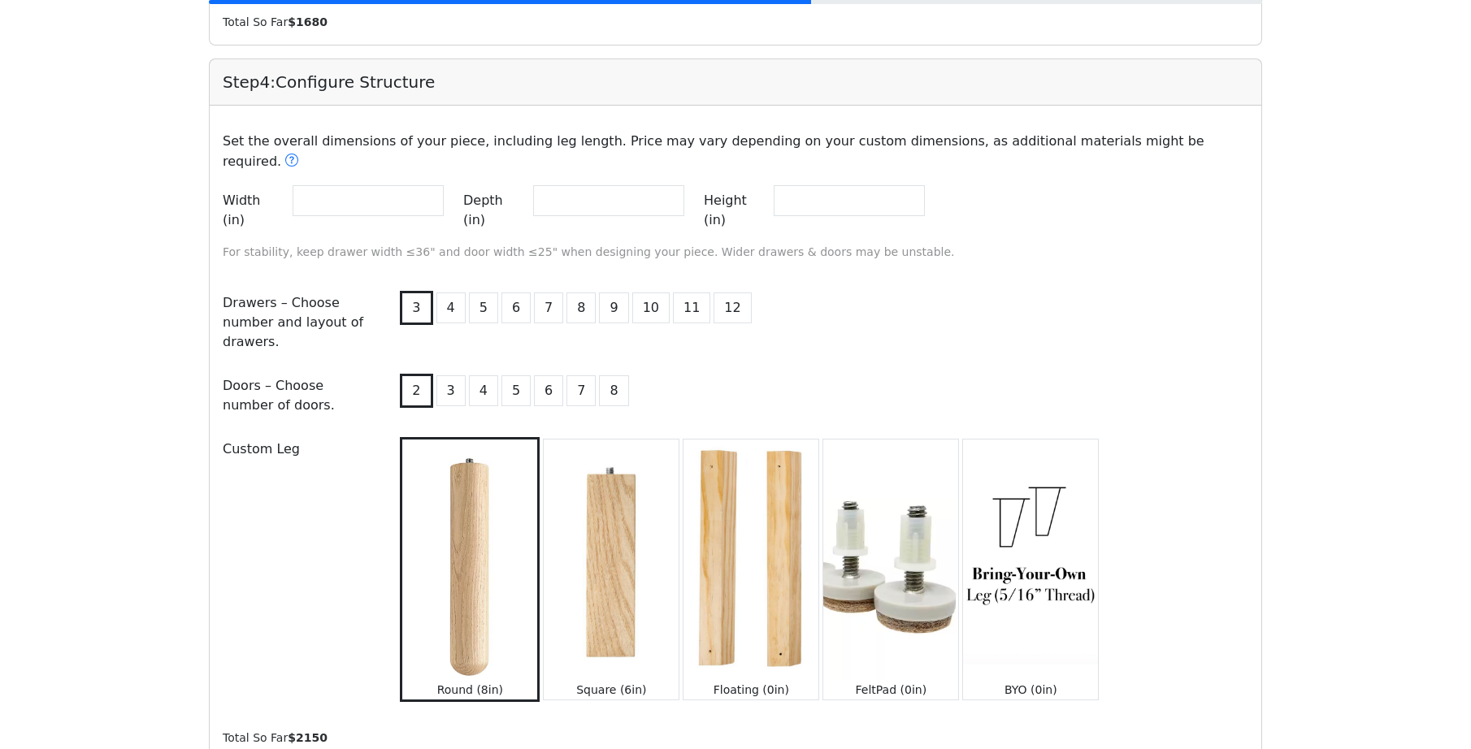
scroll to position [1801, 0]
